Goal: Transaction & Acquisition: Obtain resource

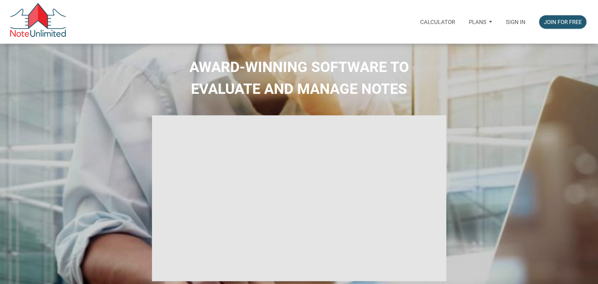
select select
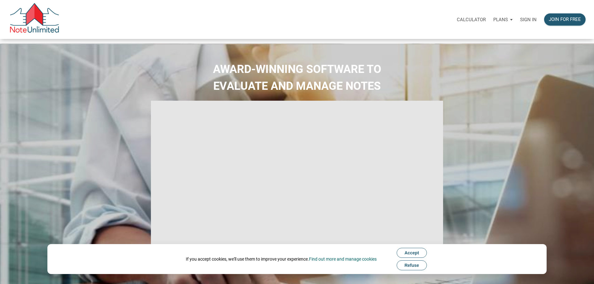
type input "Introduction to new features"
select select
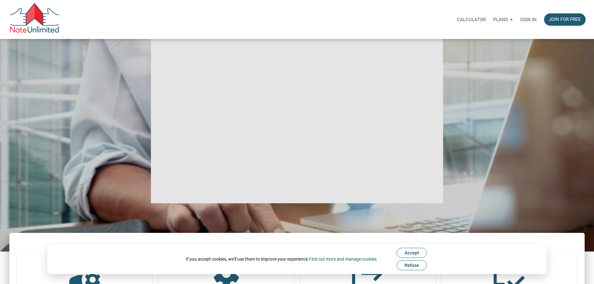
scroll to position [62, 0]
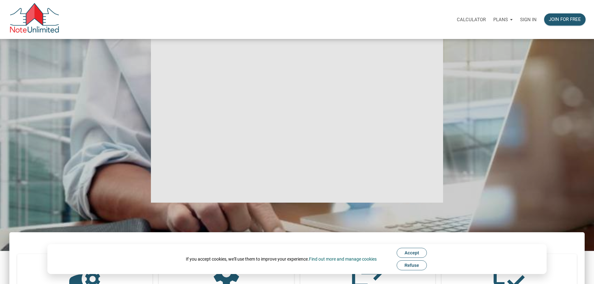
click at [520, 20] on p "Sign in" at bounding box center [528, 20] width 17 height 6
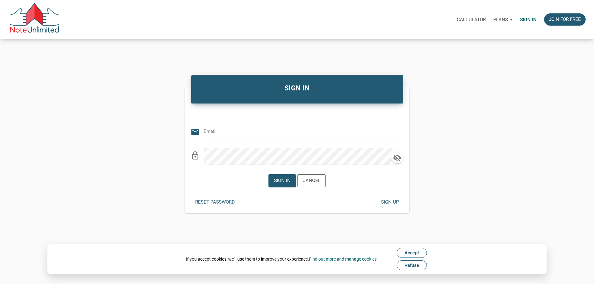
type input "Keith@benchmark-tax.com"
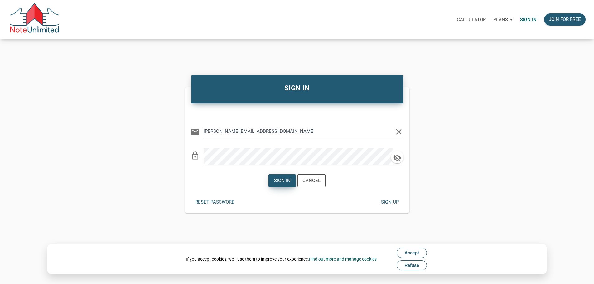
click at [291, 185] on div "Sign in" at bounding box center [282, 181] width 27 height 12
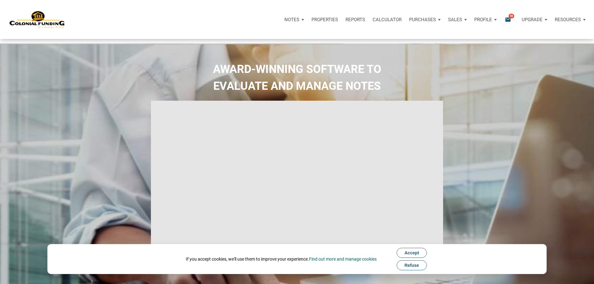
type input "Introduction to new features"
select select
click at [504, 21] on icon "email" at bounding box center [507, 19] width 7 height 7
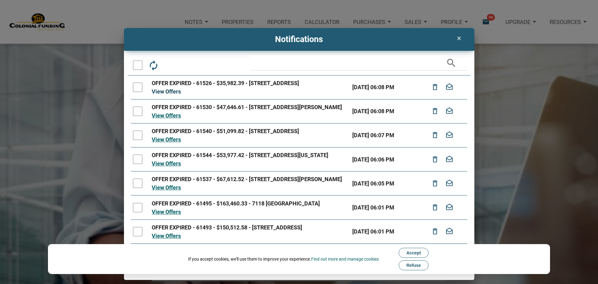
click at [175, 95] on link "View Offers" at bounding box center [166, 91] width 29 height 7
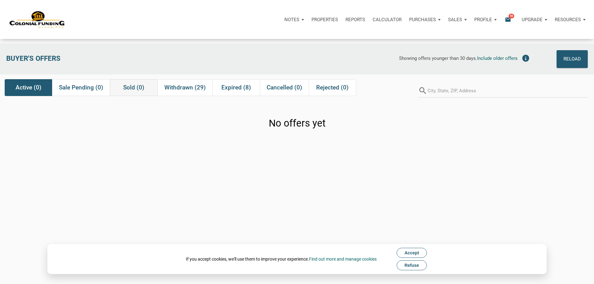
click at [130, 88] on span "Sold (0)" at bounding box center [133, 87] width 21 height 7
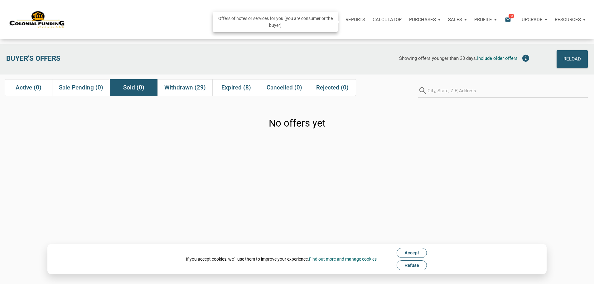
click at [405, 23] on div "Purchases" at bounding box center [424, 19] width 39 height 19
click at [383, 41] on link "Note Offers" at bounding box center [412, 36] width 59 height 13
click at [409, 22] on p "Purchases" at bounding box center [422, 20] width 27 height 6
click at [383, 40] on link "Note Offers" at bounding box center [412, 36] width 59 height 13
click at [280, 24] on div "Notes" at bounding box center [293, 19] width 27 height 19
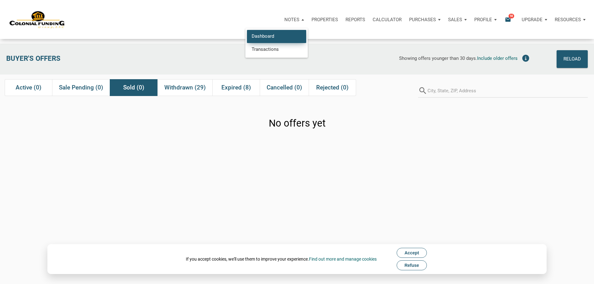
click at [247, 38] on link "Dashboard" at bounding box center [276, 36] width 59 height 13
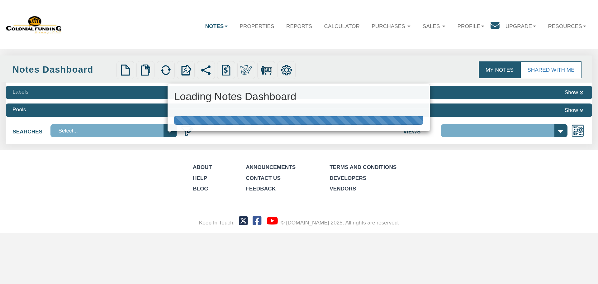
select select "316"
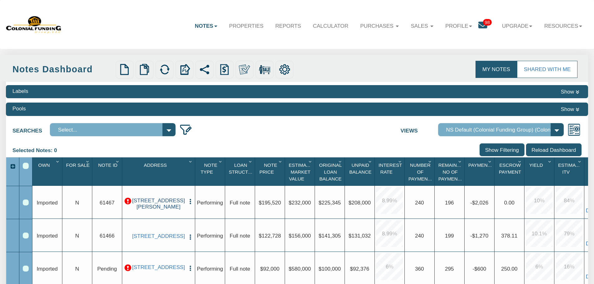
drag, startPoint x: 164, startPoint y: 203, endPoint x: 167, endPoint y: 204, distance: 3.2
click at [164, 203] on link "[STREET_ADDRESS][PERSON_NAME]" at bounding box center [158, 203] width 53 height 13
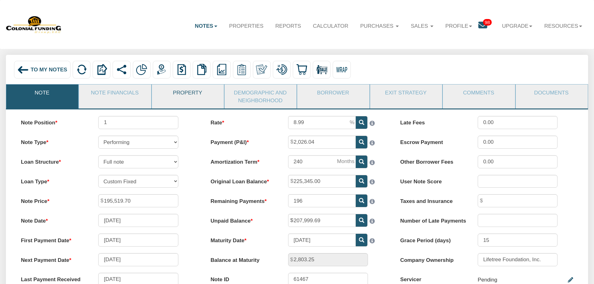
click at [192, 97] on link "Property" at bounding box center [187, 92] width 71 height 16
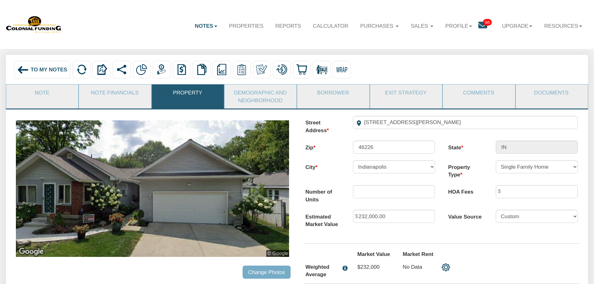
click at [191, 175] on img at bounding box center [152, 188] width 273 height 136
click at [179, 182] on img at bounding box center [152, 188] width 273 height 136
